Goal: Navigation & Orientation: Find specific page/section

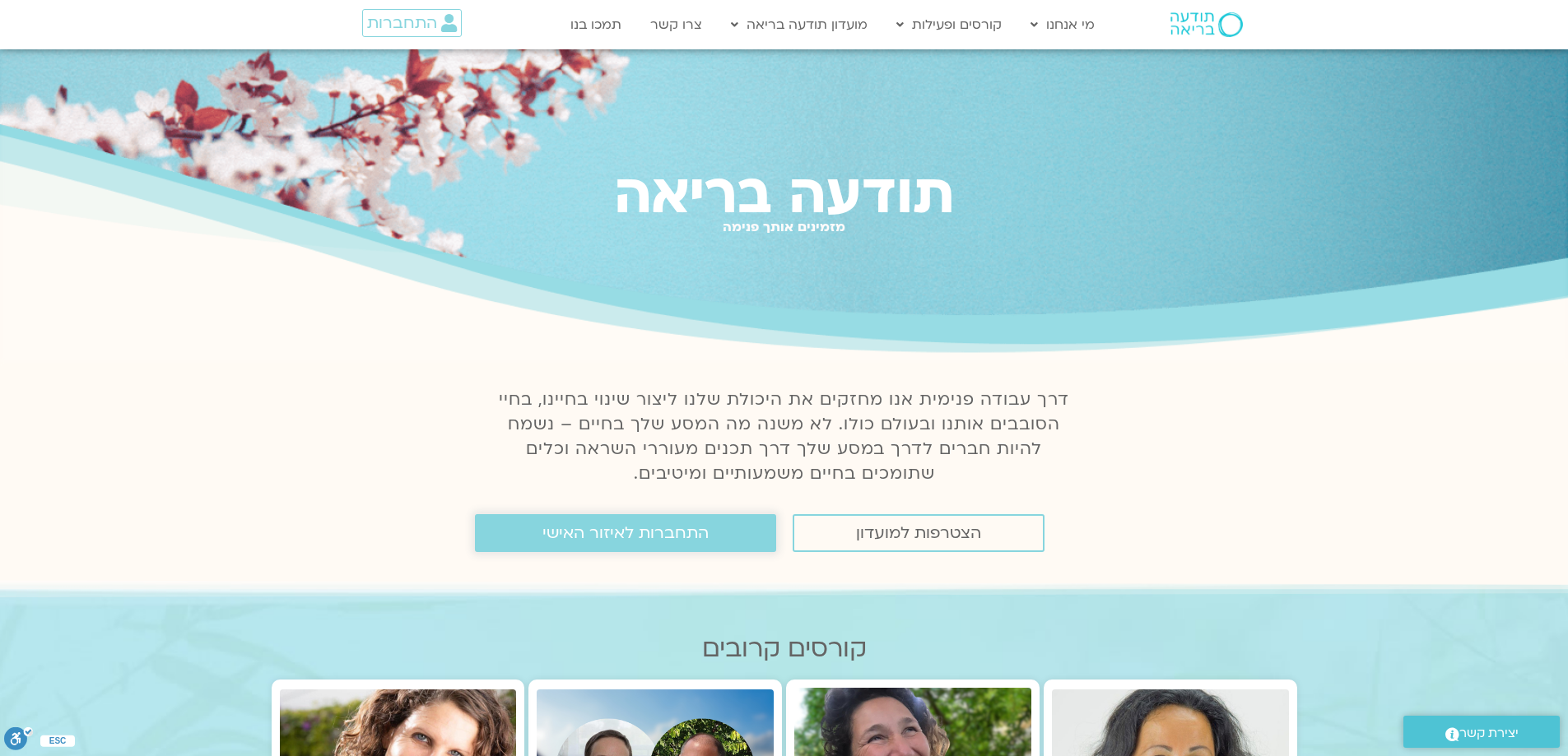
click at [606, 532] on span "התחברות לאיזור האישי" at bounding box center [626, 533] width 166 height 18
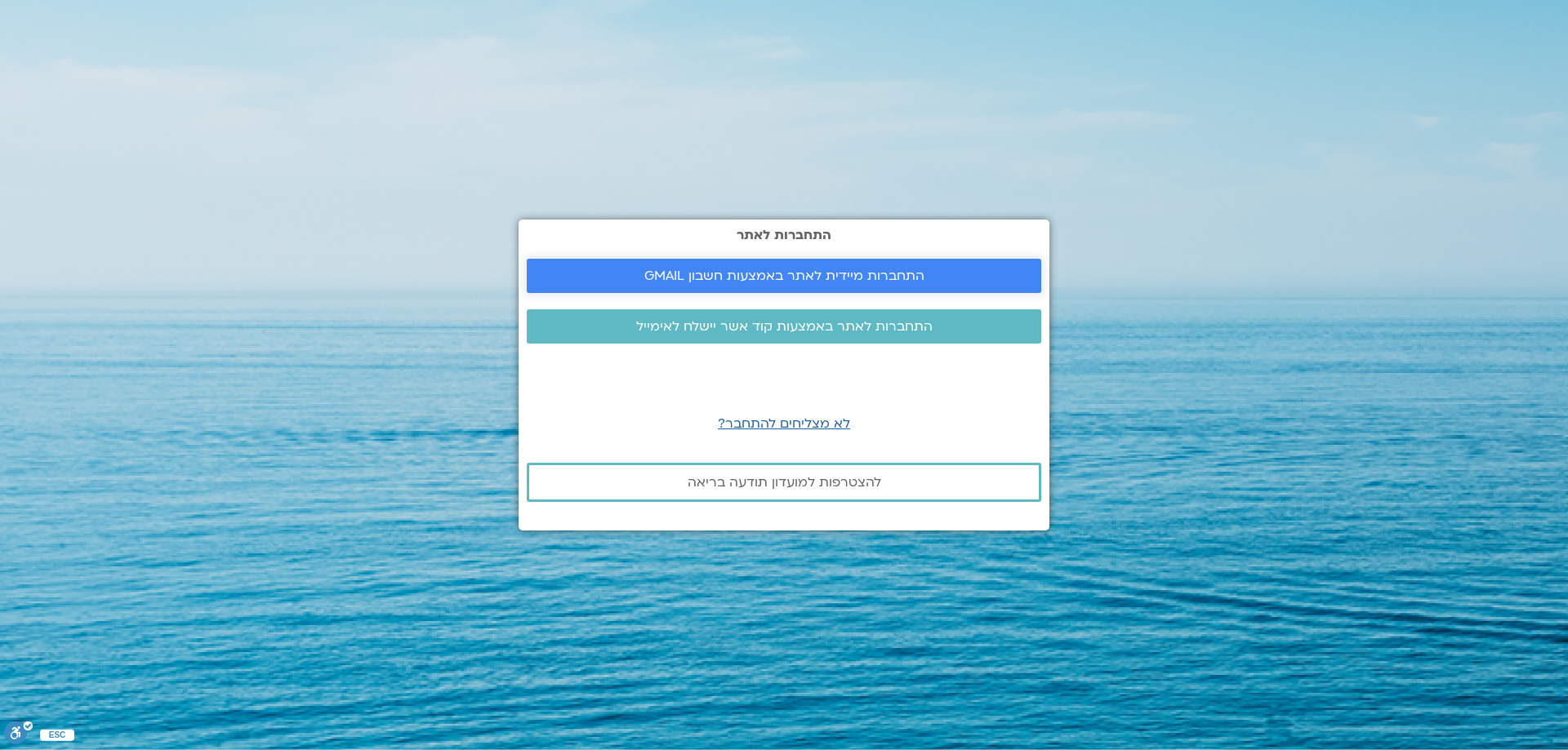
click at [802, 274] on span "התחברות מיידית לאתר באמצעות חשבון GMAIL" at bounding box center [784, 276] width 280 height 14
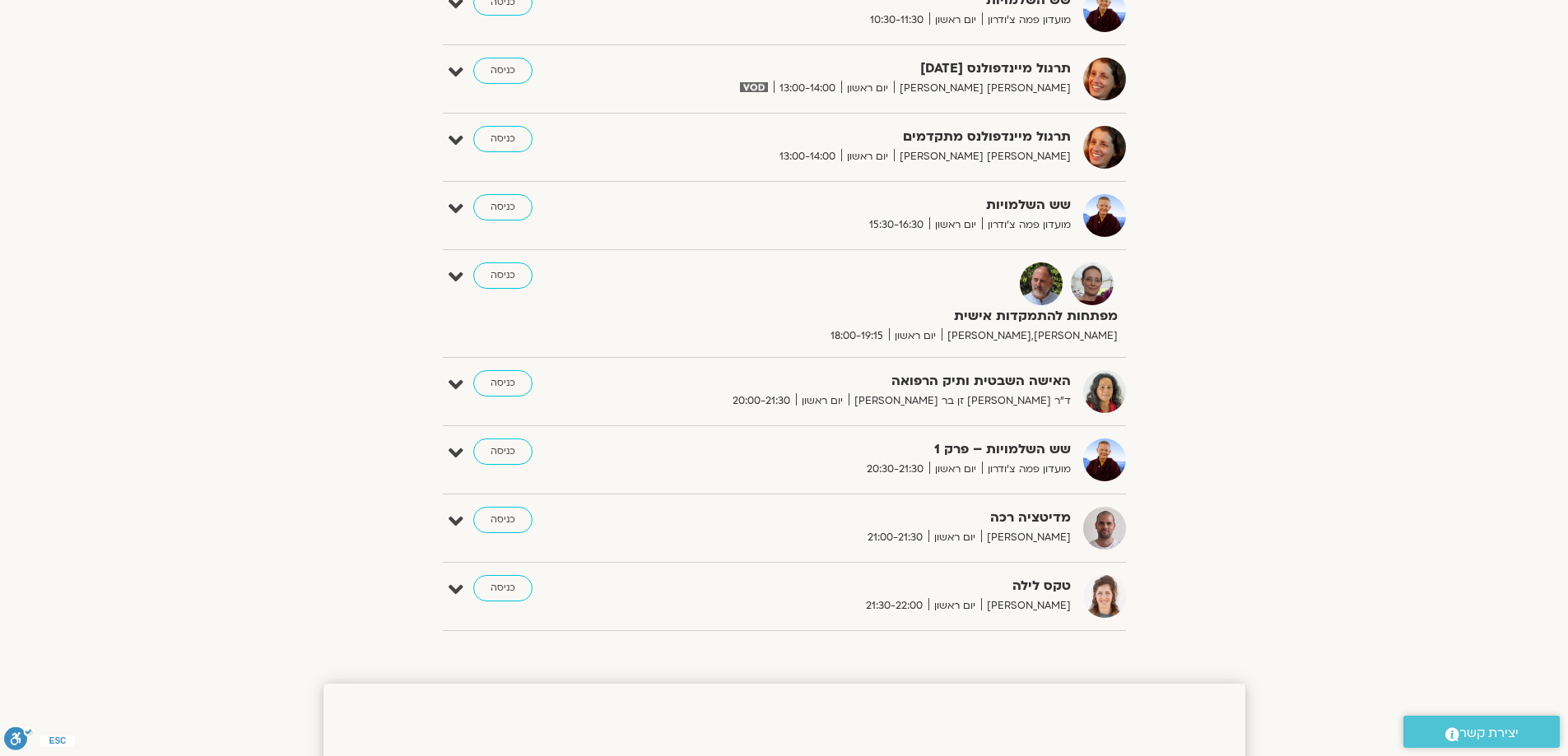
scroll to position [1152, 0]
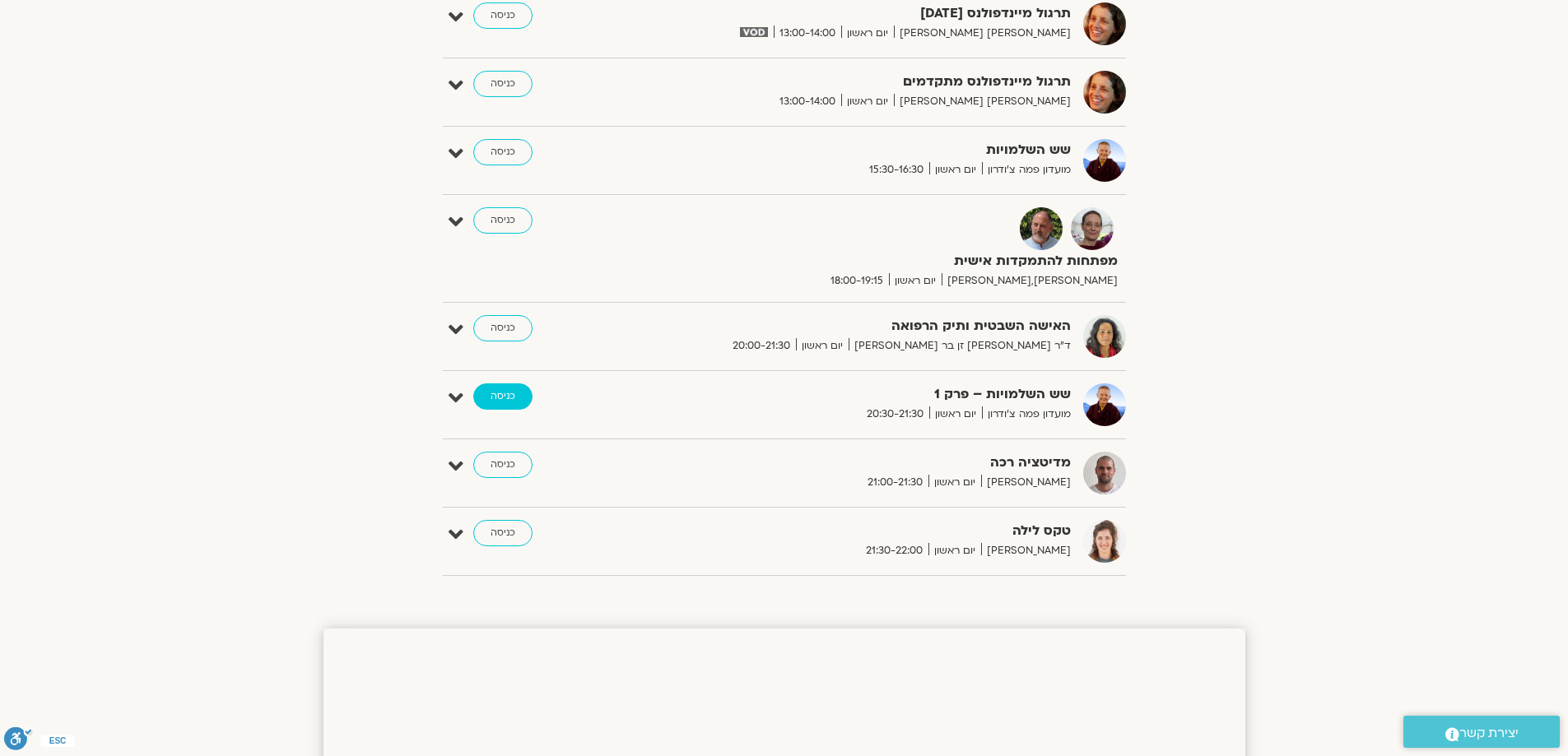
click at [497, 395] on link "כניסה" at bounding box center [502, 396] width 59 height 26
